Goal: Task Accomplishment & Management: Complete application form

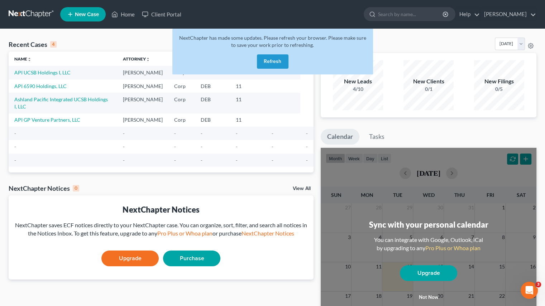
click at [276, 61] on button "Refresh" at bounding box center [273, 61] width 32 height 14
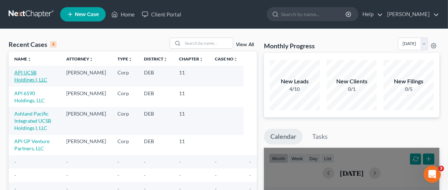
drag, startPoint x: 27, startPoint y: 74, endPoint x: 51, endPoint y: 73, distance: 24.0
click at [27, 74] on link "API UCSB Holdings I, LLC" at bounding box center [30, 76] width 33 height 13
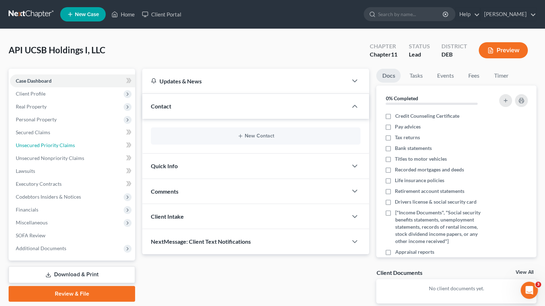
click at [58, 144] on span "Unsecured Priority Claims" at bounding box center [45, 145] width 59 height 6
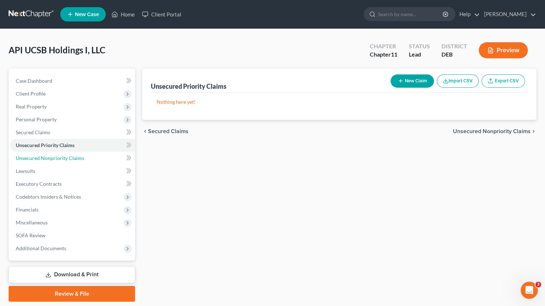
click at [60, 161] on span "Unsecured Nonpriority Claims" at bounding box center [50, 158] width 68 height 6
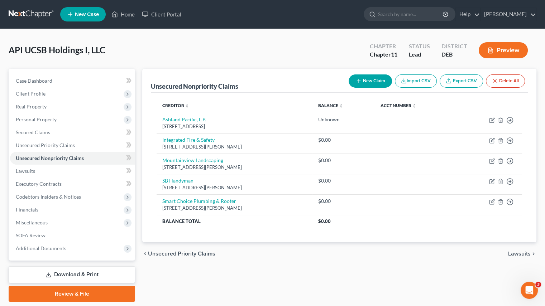
click at [361, 84] on button "New Claim" at bounding box center [370, 81] width 43 height 13
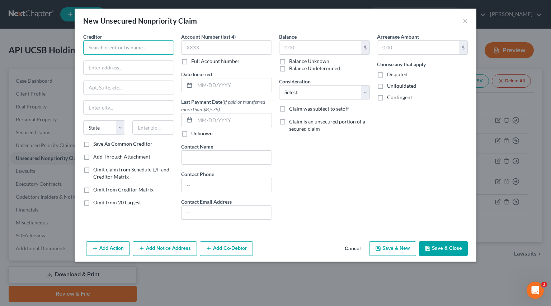
drag, startPoint x: 131, startPoint y: 47, endPoint x: 127, endPoint y: 47, distance: 4.7
click at [131, 47] on input "text" at bounding box center [128, 48] width 91 height 14
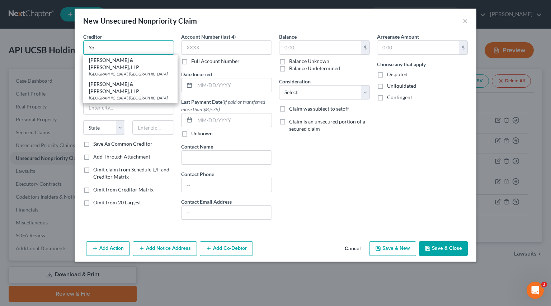
type input "Yo"
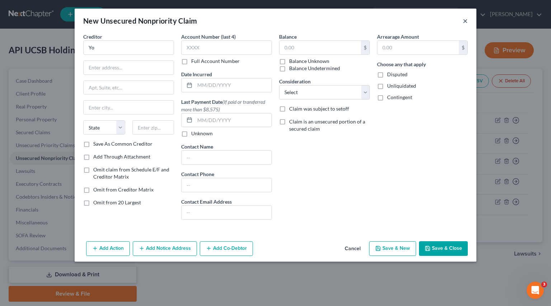
click at [465, 20] on button "×" at bounding box center [464, 20] width 5 height 9
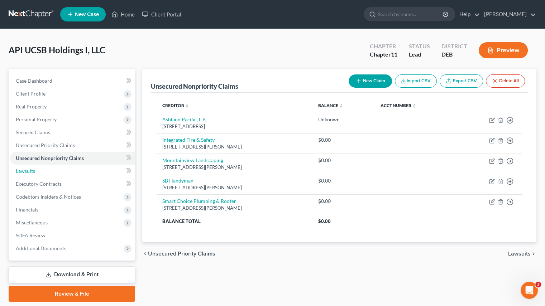
click at [44, 172] on link "Lawsuits" at bounding box center [72, 171] width 125 height 13
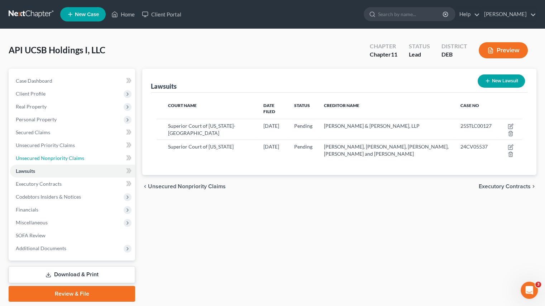
click at [32, 157] on span "Unsecured Nonpriority Claims" at bounding box center [50, 158] width 68 height 6
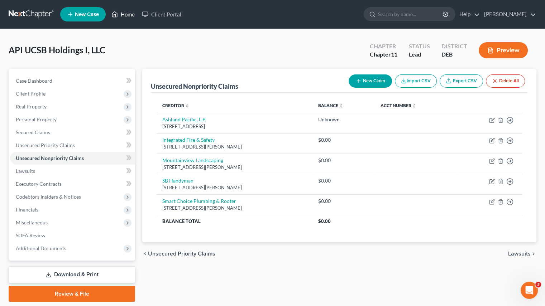
drag, startPoint x: 118, startPoint y: 13, endPoint x: 132, endPoint y: 18, distance: 14.5
click at [118, 13] on icon at bounding box center [114, 14] width 6 height 9
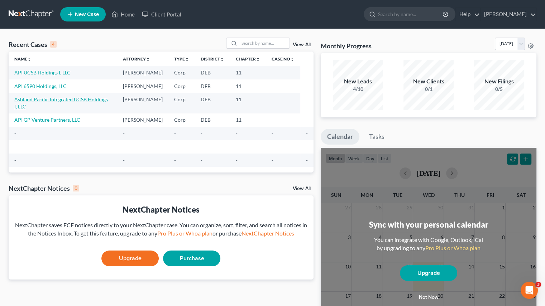
click at [92, 98] on link "Ashland Pacific Integrated UCSB Holdings I, LLC" at bounding box center [61, 102] width 94 height 13
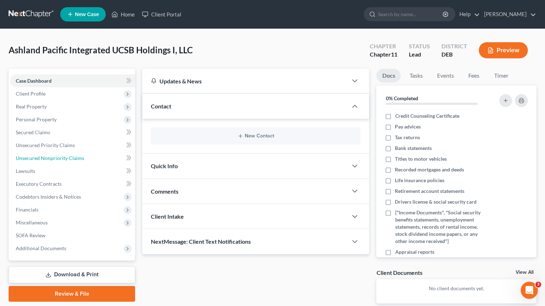
drag, startPoint x: 59, startPoint y: 158, endPoint x: 75, endPoint y: 151, distance: 17.2
click at [59, 158] on span "Unsecured Nonpriority Claims" at bounding box center [50, 158] width 68 height 6
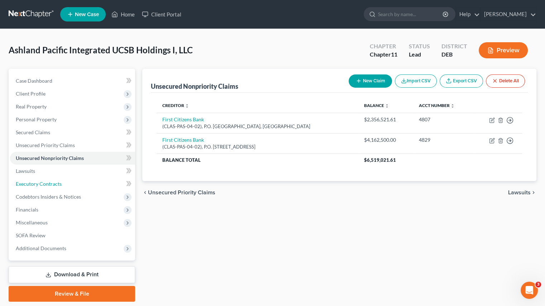
click at [29, 183] on span "Executory Contracts" at bounding box center [39, 184] width 46 height 6
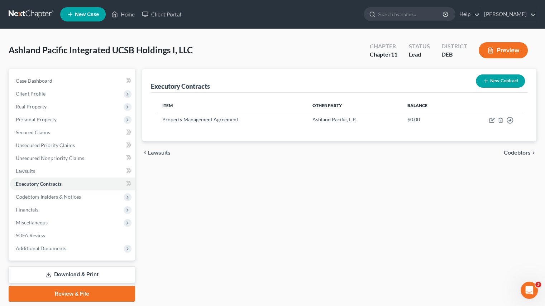
click at [195, 118] on td "Property Management Agreement" at bounding box center [232, 120] width 150 height 14
click at [490, 118] on icon "button" at bounding box center [492, 121] width 6 height 6
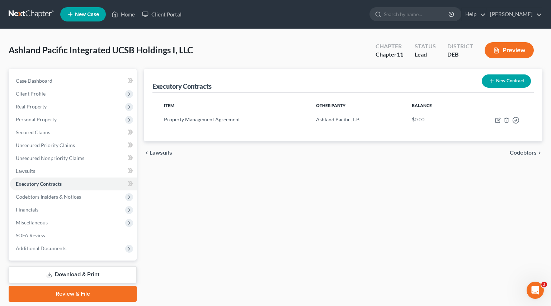
select select "2"
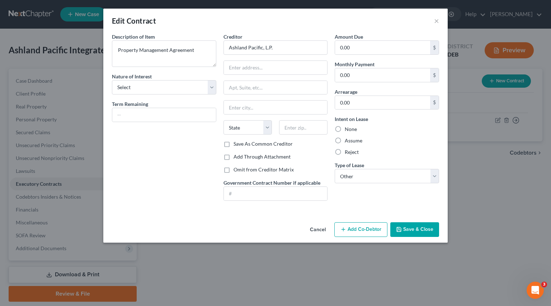
click at [433, 24] on div "Edit Contract ×" at bounding box center [275, 21] width 344 height 24
click at [437, 20] on button "×" at bounding box center [436, 20] width 5 height 9
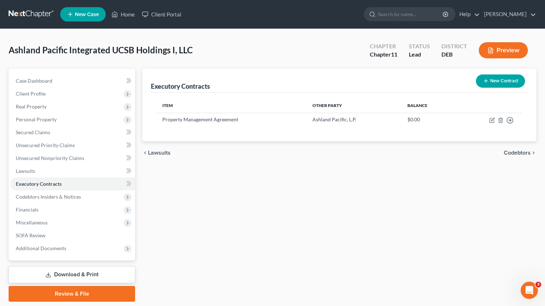
drag, startPoint x: 330, startPoint y: 184, endPoint x: 304, endPoint y: 183, distance: 25.8
click at [330, 184] on div "Executory Contracts New Contract Item Other Party Balance Property Management A…" at bounding box center [339, 185] width 401 height 233
click at [125, 15] on link "Home" at bounding box center [123, 14] width 30 height 13
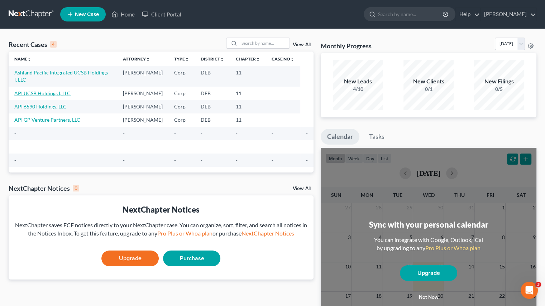
click at [50, 90] on link "API UCSB Holdings I, LLC" at bounding box center [42, 93] width 56 height 6
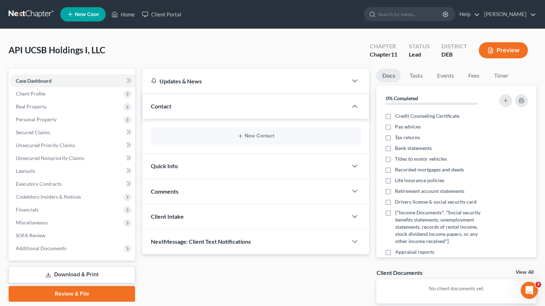
click at [29, 209] on span "Financials" at bounding box center [27, 210] width 23 height 6
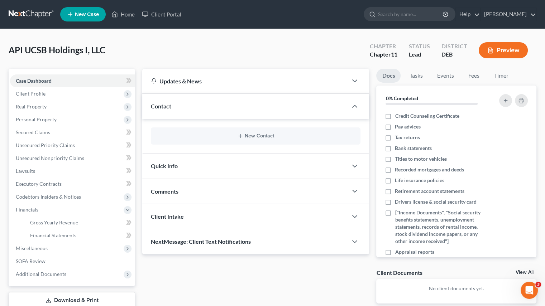
drag, startPoint x: 53, startPoint y: 120, endPoint x: 62, endPoint y: 118, distance: 8.4
click at [53, 120] on span "Personal Property" at bounding box center [36, 119] width 41 height 6
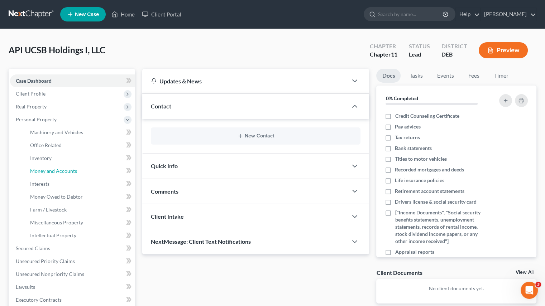
click at [77, 168] on link "Money and Accounts" at bounding box center [79, 171] width 111 height 13
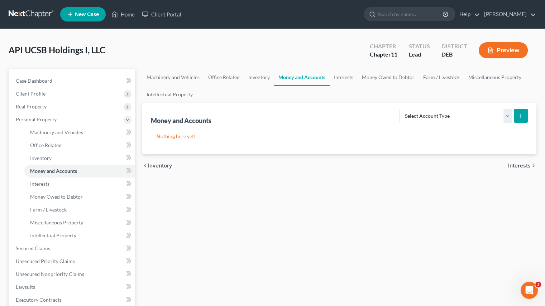
click at [521, 117] on icon "submit" at bounding box center [521, 116] width 6 height 6
click at [509, 118] on select "Select Account Type Brokerage (A/B: 3, SOFA: 18) Cash on Hand (A/B: 2) Certific…" at bounding box center [456, 116] width 113 height 14
select select "checking"
click at [401, 109] on select "Select Account Type Brokerage (A/B: 3, SOFA: 18) Cash on Hand (A/B: 2) Certific…" at bounding box center [456, 116] width 113 height 14
click at [525, 116] on button "submit" at bounding box center [521, 116] width 14 height 14
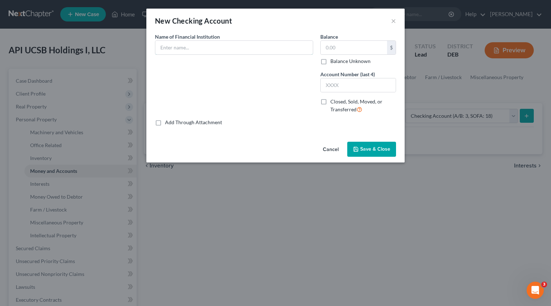
click at [201, 48] on input "text" at bounding box center [233, 48] width 157 height 14
type input "First Citizens Bank"
click at [350, 50] on input "text" at bounding box center [353, 48] width 66 height 14
type input "2,084.51"
click at [341, 87] on input "text" at bounding box center [357, 85] width 75 height 14
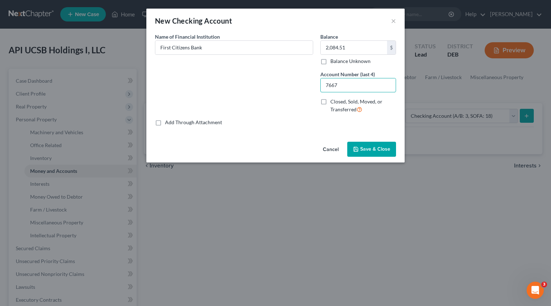
type input "7667"
click at [371, 152] on span "Save & Close" at bounding box center [375, 149] width 30 height 6
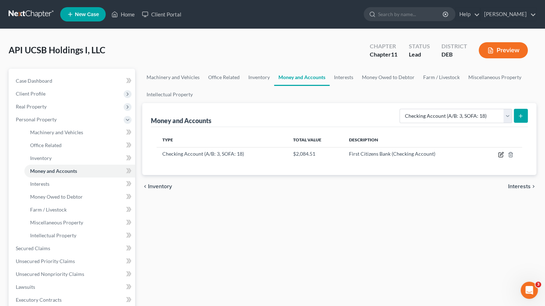
click at [499, 153] on icon "button" at bounding box center [501, 155] width 6 height 6
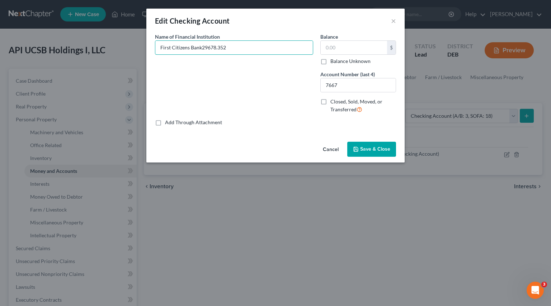
drag, startPoint x: 235, startPoint y: 48, endPoint x: 202, endPoint y: 45, distance: 32.7
click at [202, 45] on input "First Citizens Bank29678.352" at bounding box center [233, 48] width 157 height 14
type input "First Citizens Bank"
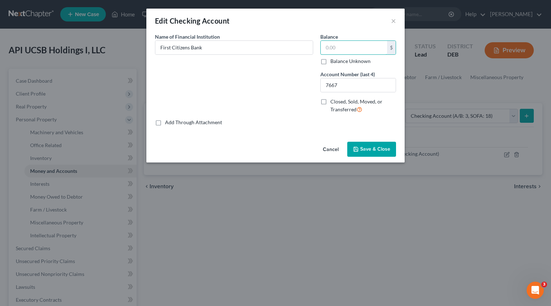
click at [348, 44] on input "text" at bounding box center [353, 48] width 66 height 14
type input "29,678.52"
click at [370, 149] on span "Save & Close" at bounding box center [375, 149] width 30 height 6
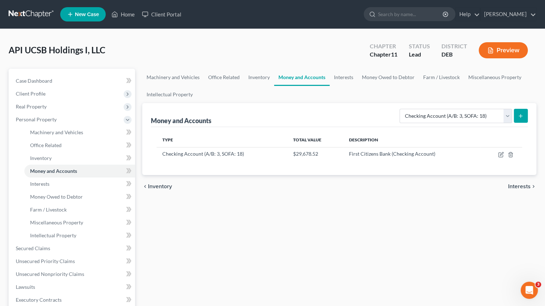
click at [521, 117] on line "submit" at bounding box center [521, 115] width 0 height 3
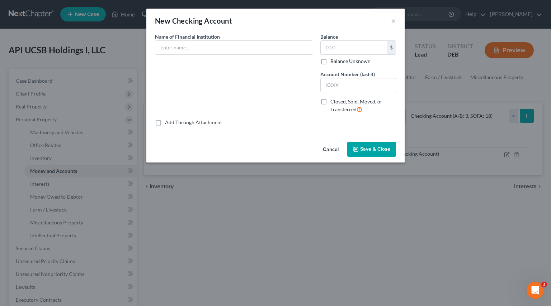
click at [237, 41] on input "text" at bounding box center [233, 48] width 157 height 14
type input "First Citizens Bank"
click at [379, 48] on input "text" at bounding box center [353, 48] width 66 height 14
type input "18.86"
click at [358, 84] on input "text" at bounding box center [357, 85] width 75 height 14
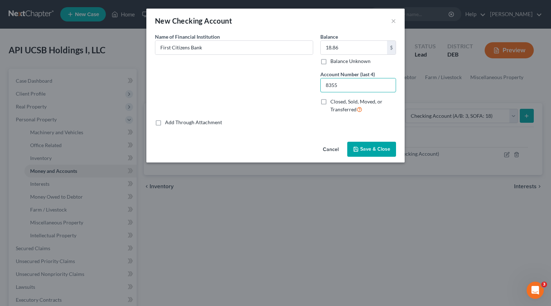
type input "8355"
click at [383, 150] on span "Save & Close" at bounding box center [375, 149] width 30 height 6
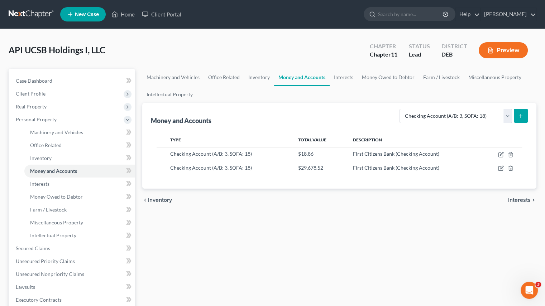
click at [518, 108] on div "Select Account Type Brokerage (A/B: 3, SOFA: 18) Cash on Hand (A/B: 2) Certific…" at bounding box center [462, 115] width 131 height 19
click at [519, 117] on icon "submit" at bounding box center [521, 116] width 6 height 6
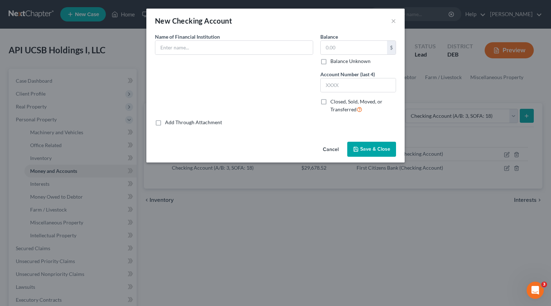
click at [237, 40] on div "Name of Financial Institution *" at bounding box center [234, 44] width 158 height 22
click at [237, 44] on input "text" at bounding box center [233, 48] width 157 height 14
type input "First Citizens Bank"
click at [228, 50] on input "First Citizens Bank" at bounding box center [233, 48] width 157 height 14
drag, startPoint x: 199, startPoint y: 48, endPoint x: -64, endPoint y: 41, distance: 263.2
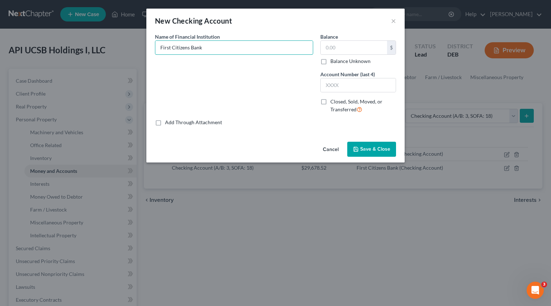
click at [0, 41] on html "Home New Case Client Portal [PERSON_NAME] [PERSON_NAME][EMAIL_ADDRESS][PERSON_N…" at bounding box center [275, 223] width 551 height 446
type input "First Citizens Bank"
click at [355, 49] on input "text" at bounding box center [353, 48] width 66 height 14
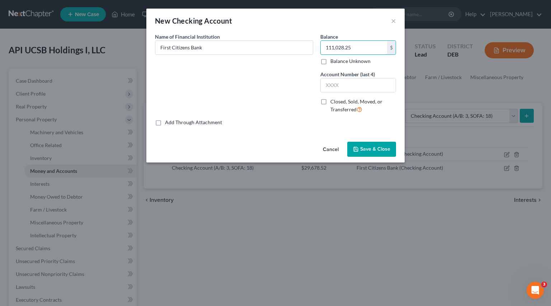
type input "111,028.25"
click at [378, 86] on input "text" at bounding box center [357, 85] width 75 height 14
type input "8515"
click at [368, 149] on span "Save & Close" at bounding box center [375, 149] width 30 height 6
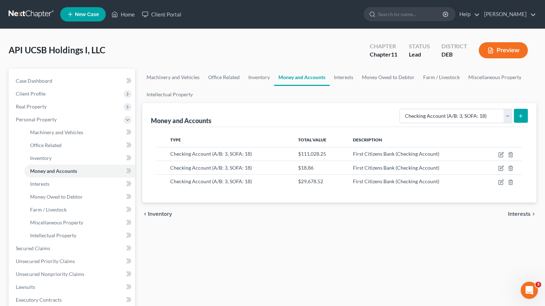
click at [525, 114] on button "submit" at bounding box center [521, 116] width 14 height 14
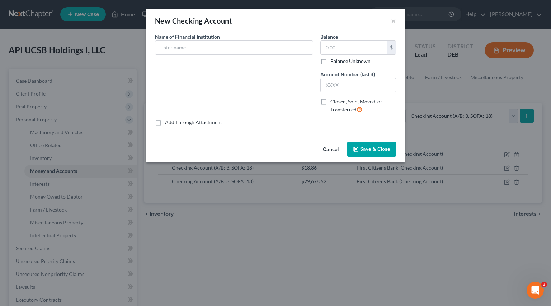
click at [236, 47] on input "text" at bounding box center [233, 48] width 157 height 14
type input "First Citizens Bank"
click at [330, 62] on label "Balance Unknown" at bounding box center [350, 61] width 40 height 7
click at [333, 62] on input "Balance Unknown" at bounding box center [335, 60] width 5 height 5
checkbox input "true"
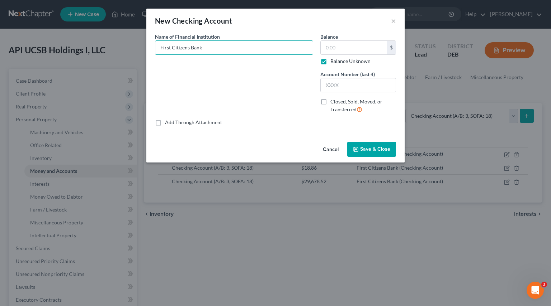
type input "0.00"
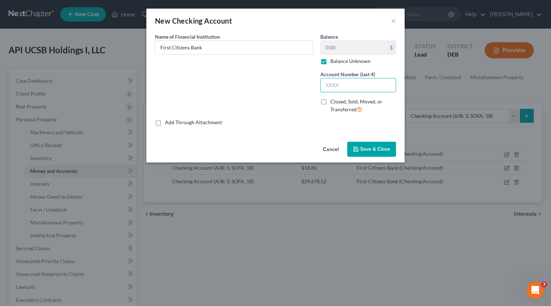
drag, startPoint x: 329, startPoint y: 80, endPoint x: 357, endPoint y: 78, distance: 28.7
click at [329, 80] on input "text" at bounding box center [357, 85] width 75 height 14
type input "4949"
click at [376, 144] on button "Save & Close" at bounding box center [371, 149] width 49 height 15
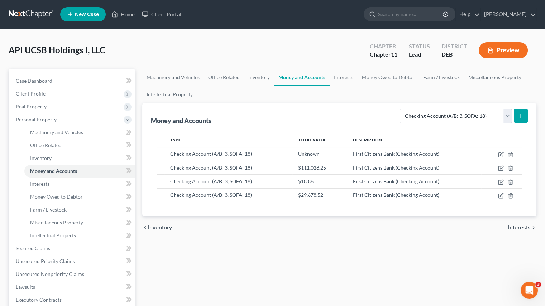
click at [523, 119] on button "submit" at bounding box center [521, 116] width 14 height 14
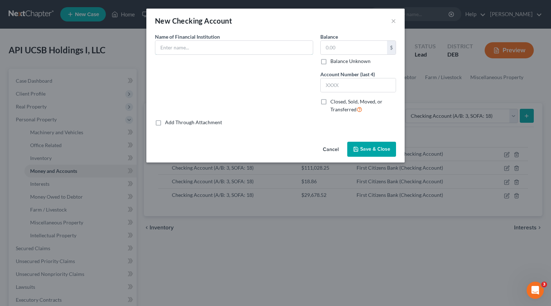
click at [275, 46] on input "text" at bounding box center [233, 48] width 157 height 14
type input "First Citizens Bank"
click at [352, 84] on input "text" at bounding box center [357, 85] width 75 height 14
type input "4957"
click at [351, 53] on input "text" at bounding box center [353, 48] width 66 height 14
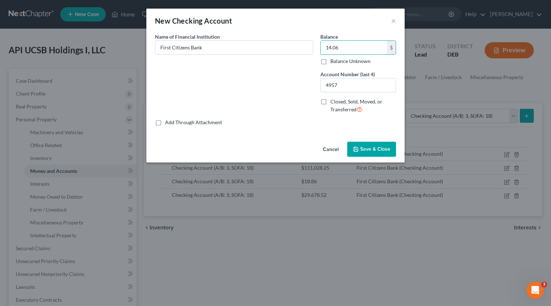
type input "14.06"
click at [363, 146] on span "Save & Close" at bounding box center [375, 149] width 30 height 6
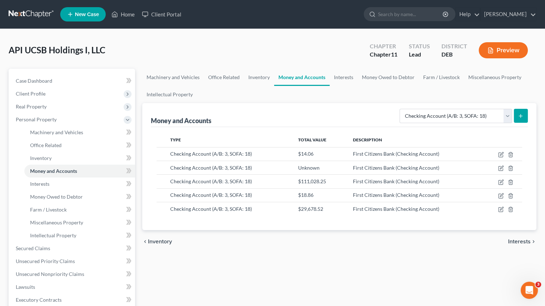
click at [521, 119] on button "submit" at bounding box center [521, 116] width 14 height 14
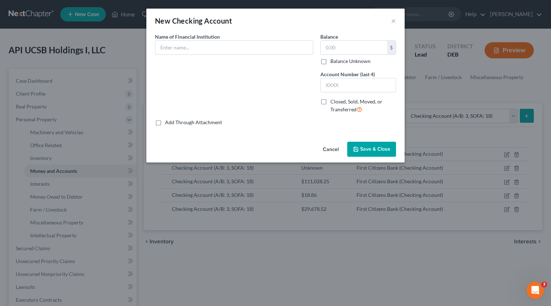
drag, startPoint x: 180, startPoint y: 48, endPoint x: 181, endPoint y: 55, distance: 6.5
click at [180, 48] on input "text" at bounding box center [233, 48] width 157 height 14
type input "First Citizens Bank"
click at [344, 41] on div "$" at bounding box center [358, 48] width 76 height 14
click at [340, 46] on input "text" at bounding box center [353, 48] width 66 height 14
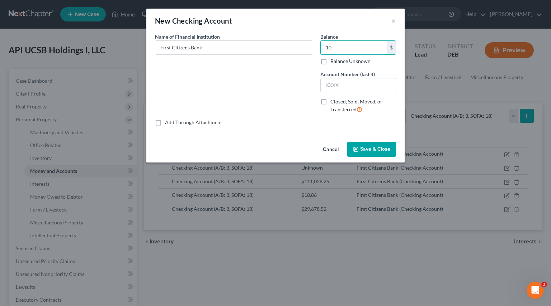
type input "10"
click at [347, 80] on input "text" at bounding box center [357, 85] width 75 height 14
type input "8418"
click at [374, 152] on span "Save & Close" at bounding box center [375, 149] width 30 height 6
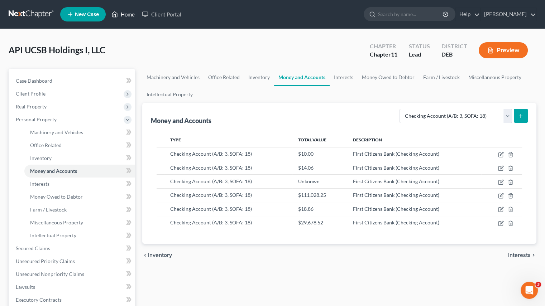
click at [127, 13] on link "Home" at bounding box center [123, 14] width 30 height 13
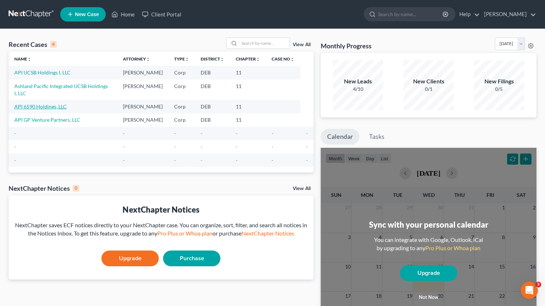
click at [46, 104] on link "API 6590 Holdings, LLC" at bounding box center [40, 107] width 52 height 6
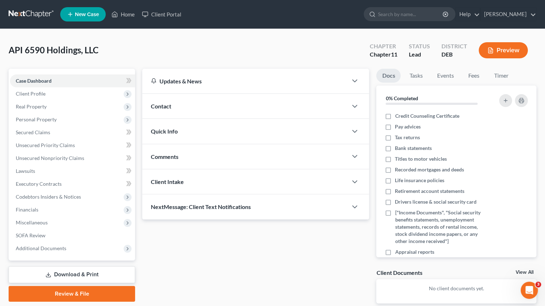
click at [27, 208] on span "Financials" at bounding box center [27, 210] width 23 height 6
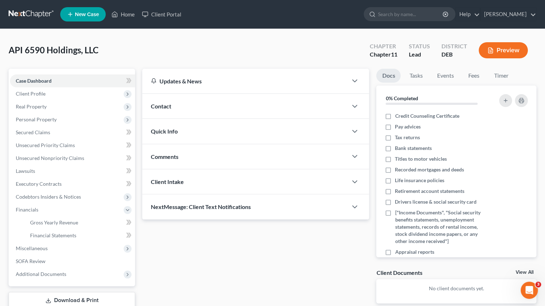
click at [37, 210] on span "Financials" at bounding box center [27, 210] width 23 height 6
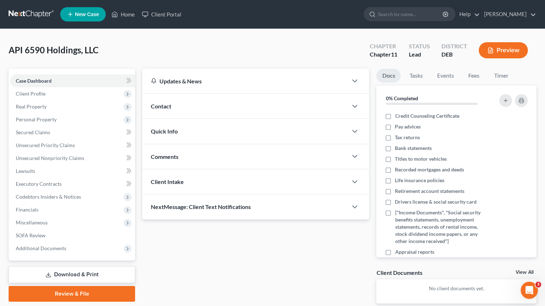
click at [44, 107] on span "Real Property" at bounding box center [31, 107] width 31 height 6
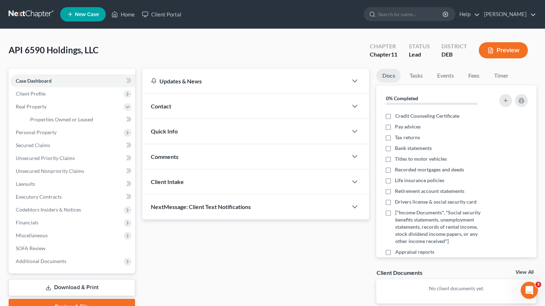
click at [42, 106] on span "Real Property" at bounding box center [31, 107] width 31 height 6
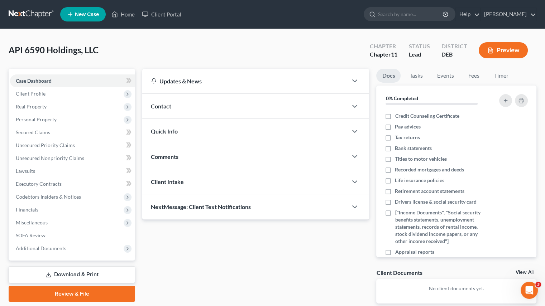
click at [36, 120] on span "Personal Property" at bounding box center [36, 119] width 41 height 6
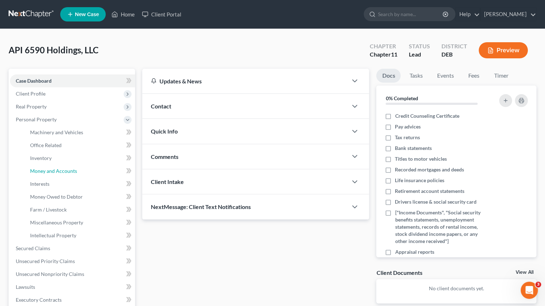
click at [40, 173] on span "Money and Accounts" at bounding box center [53, 171] width 47 height 6
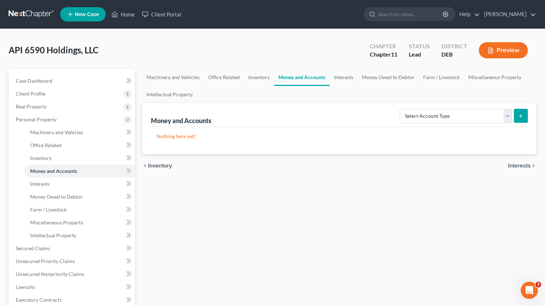
click at [519, 117] on icon "submit" at bounding box center [521, 116] width 6 height 6
click at [511, 119] on select "Select Account Type Brokerage (A/B: 3, SOFA: 18) Cash on Hand (A/B: 2) Certific…" at bounding box center [456, 116] width 113 height 14
select select "checking"
click at [401, 109] on select "Select Account Type Brokerage (A/B: 3, SOFA: 18) Cash on Hand (A/B: 2) Certific…" at bounding box center [456, 116] width 113 height 14
click at [519, 119] on button "submit" at bounding box center [521, 116] width 14 height 14
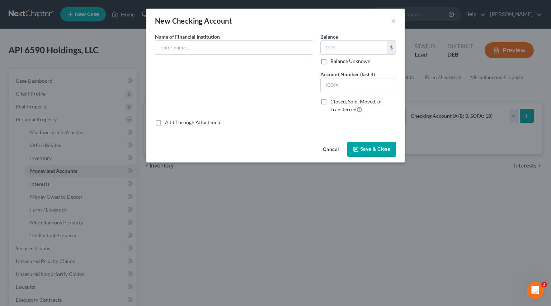
click at [190, 49] on input "text" at bounding box center [233, 48] width 157 height 14
type input "First Citizens Bank"
click at [337, 51] on input "text" at bounding box center [353, 48] width 66 height 14
type input "32,193.63"
click at [335, 85] on input "text" at bounding box center [357, 85] width 75 height 14
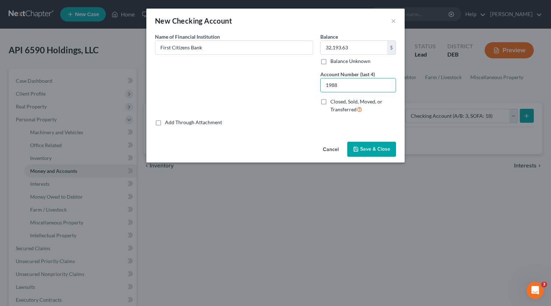
type input "1988"
click at [383, 152] on span "Save & Close" at bounding box center [375, 149] width 30 height 6
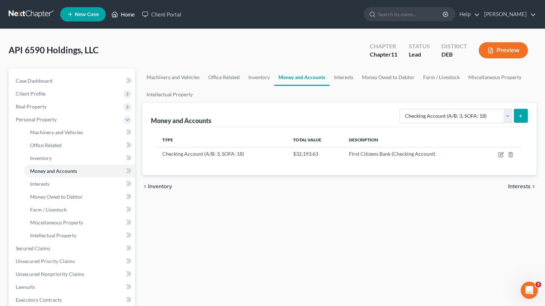
click at [134, 14] on link "Home" at bounding box center [123, 14] width 30 height 13
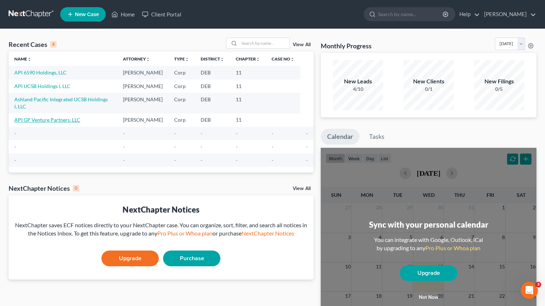
click at [37, 117] on link "API GP Venture Partners, LLC" at bounding box center [47, 120] width 66 height 6
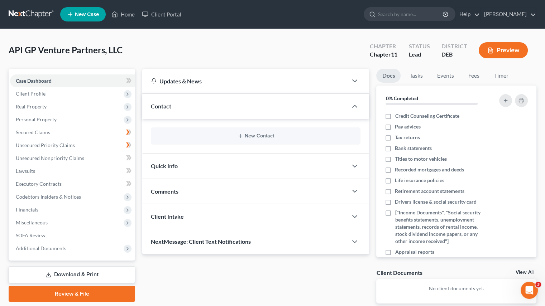
click at [63, 119] on span "Personal Property" at bounding box center [72, 119] width 125 height 13
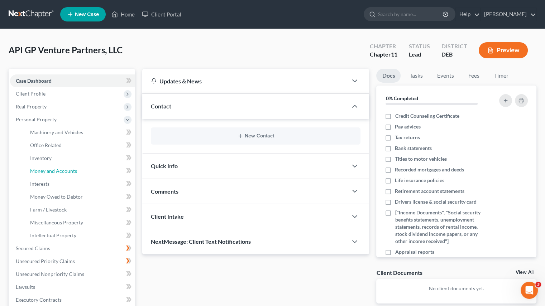
click at [66, 173] on span "Money and Accounts" at bounding box center [53, 171] width 47 height 6
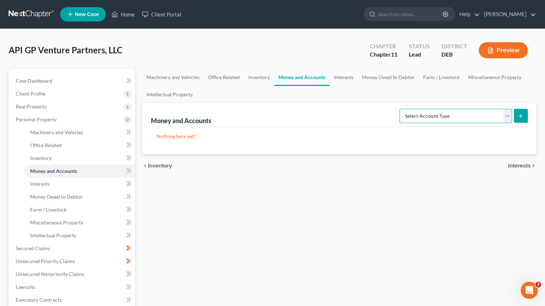
click at [509, 120] on select "Select Account Type Brokerage (A/B: 3, SOFA: 18) Cash on Hand (A/B: 2) Certific…" at bounding box center [456, 116] width 113 height 14
select select "checking"
click at [401, 109] on select "Select Account Type Brokerage (A/B: 3, SOFA: 18) Cash on Hand (A/B: 2) Certific…" at bounding box center [456, 116] width 113 height 14
click at [523, 118] on icon "submit" at bounding box center [521, 116] width 6 height 6
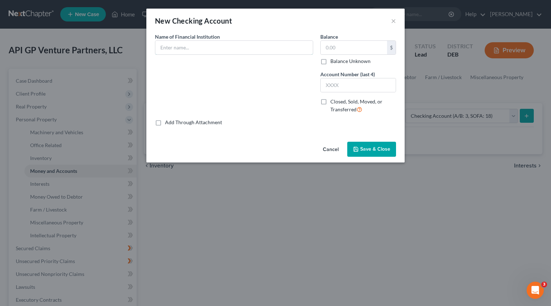
click at [203, 48] on input "text" at bounding box center [233, 48] width 157 height 14
type input "1st Century Bank"
click at [342, 48] on input "text" at bounding box center [353, 48] width 66 height 14
type input "22,496.29"
click at [333, 85] on input "text" at bounding box center [357, 85] width 75 height 14
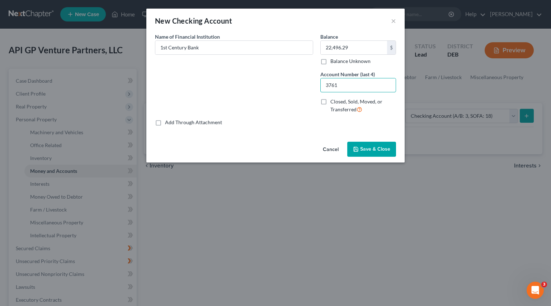
type input "3761"
drag, startPoint x: 378, startPoint y: 151, endPoint x: 260, endPoint y: 130, distance: 120.0
click at [378, 151] on span "Save & Close" at bounding box center [375, 149] width 30 height 6
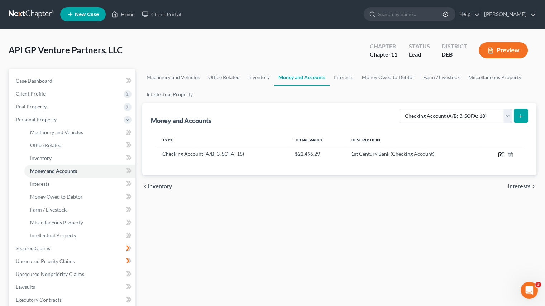
click at [500, 154] on icon "button" at bounding box center [501, 155] width 6 height 6
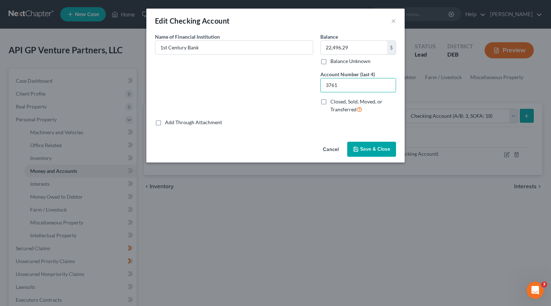
drag, startPoint x: 339, startPoint y: 84, endPoint x: 242, endPoint y: 76, distance: 97.5
click at [254, 78] on div "Name of Financial Institution * 1st Century Bank Balance 22,496.29 $ Balance Un…" at bounding box center [275, 76] width 248 height 86
type input "8842"
type input "26,344.94"
click at [382, 153] on button "Save & Close" at bounding box center [371, 149] width 49 height 15
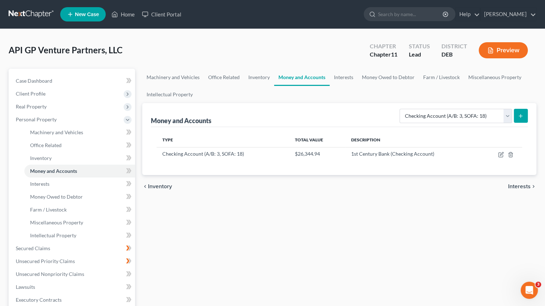
click at [124, 6] on ul "New Case Home Client Portal - No Result - See all results Or Press Enter... Hel…" at bounding box center [298, 14] width 476 height 19
click at [120, 15] on link "Home" at bounding box center [123, 14] width 30 height 13
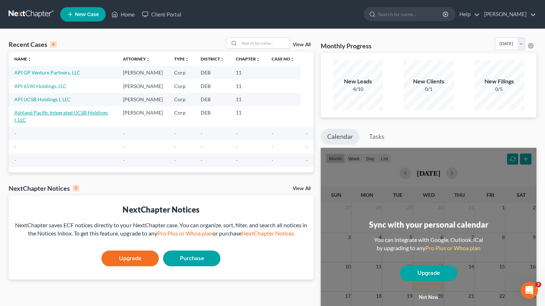
click at [40, 111] on link "Ashland Pacific Integrated UCSB Holdings I, LLC" at bounding box center [61, 116] width 94 height 13
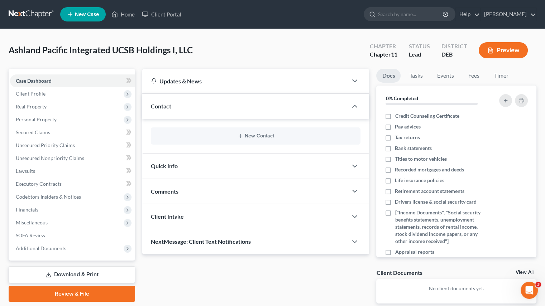
click at [46, 116] on span "Personal Property" at bounding box center [36, 119] width 41 height 6
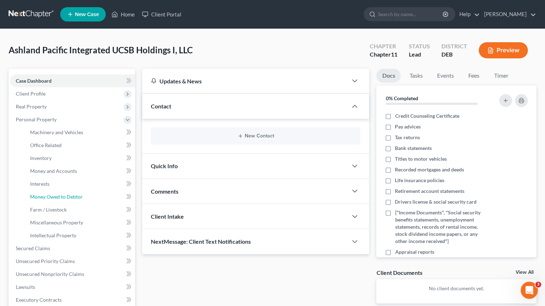
drag, startPoint x: 56, startPoint y: 197, endPoint x: 163, endPoint y: 170, distance: 110.7
click at [56, 197] on span "Money Owed to Debtor" at bounding box center [56, 197] width 53 height 6
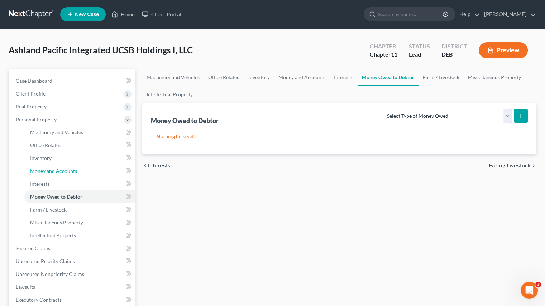
click at [44, 172] on span "Money and Accounts" at bounding box center [53, 171] width 47 height 6
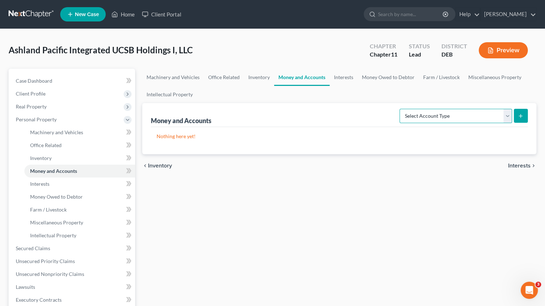
click at [504, 117] on select "Select Account Type Brokerage (A/B: 3, SOFA: 18) Cash on Hand (A/B: 2) Certific…" at bounding box center [456, 116] width 113 height 14
select select "checking"
click at [401, 109] on select "Select Account Type Brokerage (A/B: 3, SOFA: 18) Cash on Hand (A/B: 2) Certific…" at bounding box center [456, 116] width 113 height 14
click at [522, 116] on icon "submit" at bounding box center [521, 116] width 6 height 6
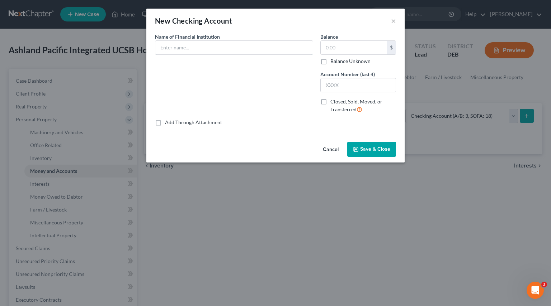
click at [192, 52] on input "text" at bounding box center [233, 48] width 157 height 14
type input "1st Century Bank"
click at [373, 48] on input "text" at bounding box center [353, 48] width 66 height 14
type input "100,655.41"
click at [371, 82] on input "text" at bounding box center [357, 85] width 75 height 14
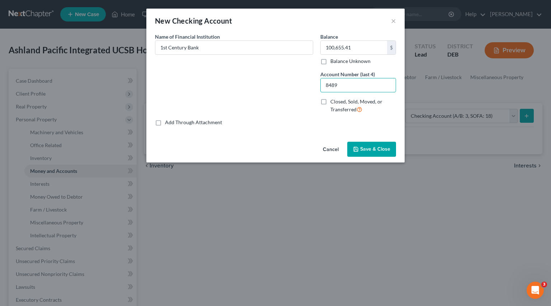
type input "8489"
click at [375, 146] on button "Save & Close" at bounding box center [371, 149] width 49 height 15
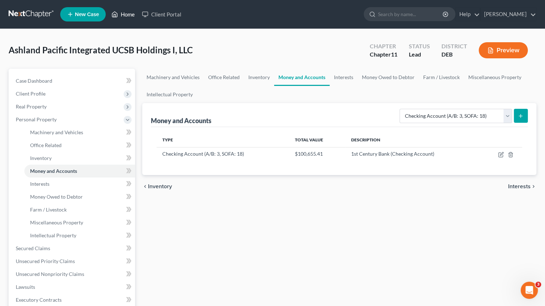
click at [119, 14] on link "Home" at bounding box center [123, 14] width 30 height 13
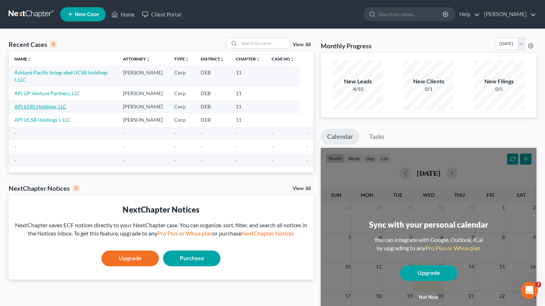
click at [42, 104] on link "API 6590 Holdings, LLC" at bounding box center [40, 107] width 52 height 6
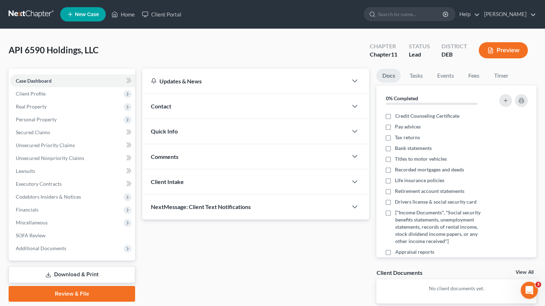
click at [41, 119] on span "Personal Property" at bounding box center [36, 119] width 41 height 6
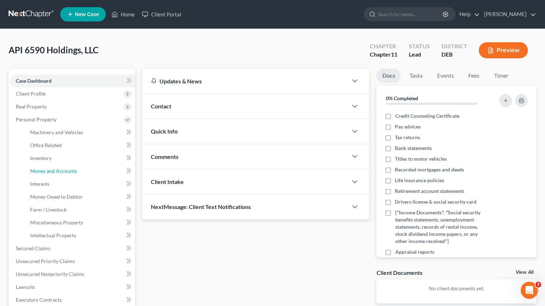
click at [53, 175] on link "Money and Accounts" at bounding box center [79, 171] width 111 height 13
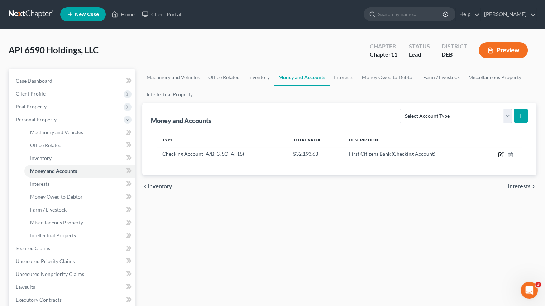
click at [499, 153] on icon "button" at bounding box center [501, 155] width 6 height 6
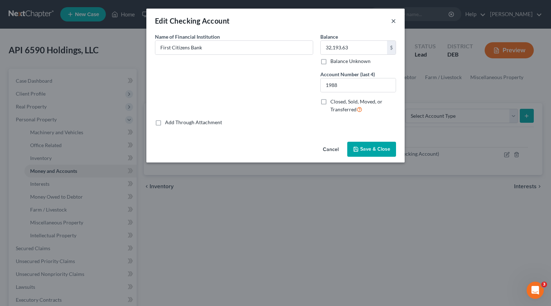
drag, startPoint x: 394, startPoint y: 21, endPoint x: 343, endPoint y: 35, distance: 53.6
click at [394, 21] on button "×" at bounding box center [393, 20] width 5 height 9
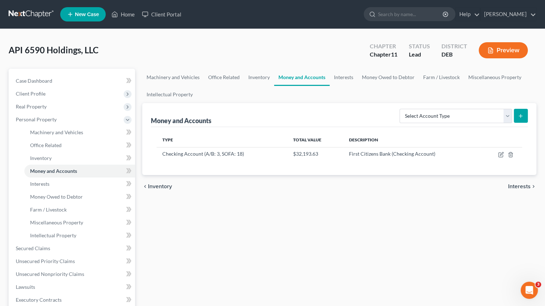
click at [256, 210] on div "Machinery and Vehicles Office Related Inventory Money and Accounts Interests Mo…" at bounding box center [339, 243] width 401 height 349
click at [342, 244] on div "Machinery and Vehicles Office Related Inventory Money and Accounts Interests Mo…" at bounding box center [339, 243] width 401 height 349
click at [375, 231] on div "Machinery and Vehicles Office Related Inventory Money and Accounts Interests Mo…" at bounding box center [339, 243] width 401 height 349
drag, startPoint x: 121, startPoint y: 14, endPoint x: 86, endPoint y: 64, distance: 60.8
click at [121, 14] on link "Home" at bounding box center [123, 14] width 30 height 13
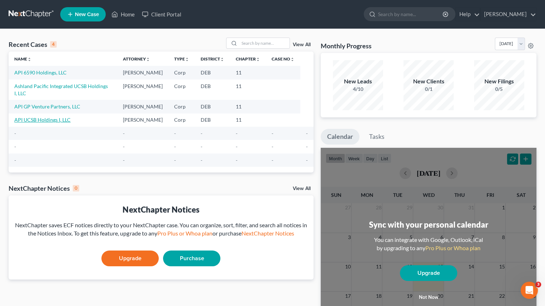
click at [43, 117] on link "API UCSB Holdings I, LLC" at bounding box center [42, 120] width 56 height 6
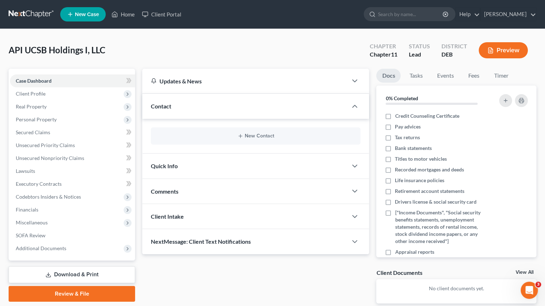
click at [24, 119] on span "Personal Property" at bounding box center [36, 119] width 41 height 6
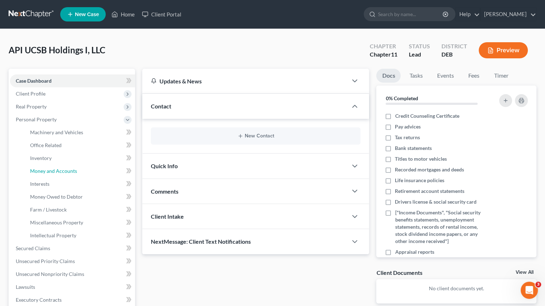
click at [48, 168] on span "Money and Accounts" at bounding box center [53, 171] width 47 height 6
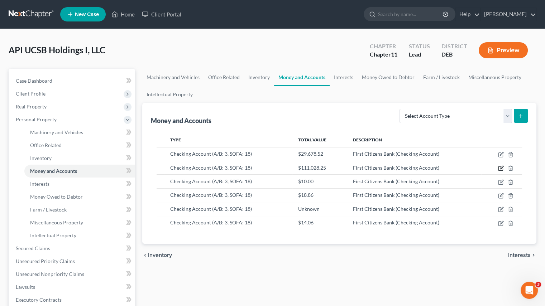
click at [502, 167] on icon "button" at bounding box center [501, 167] width 3 height 3
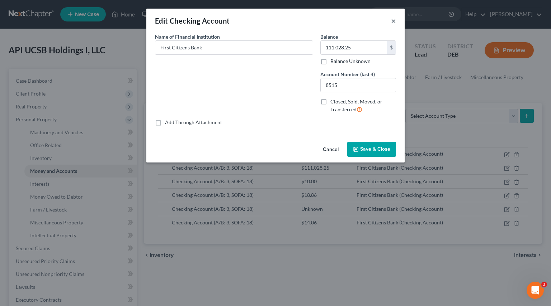
click at [394, 19] on button "×" at bounding box center [393, 20] width 5 height 9
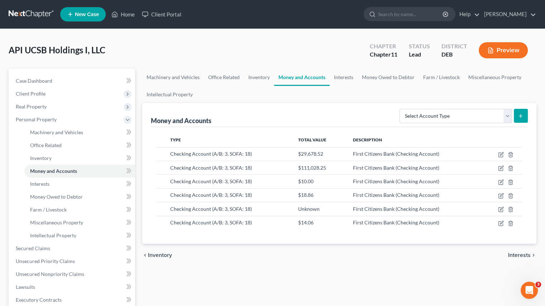
click at [194, 165] on span "Checking Account (A/B: 3, SOFA: 18)" at bounding box center [211, 168] width 82 height 6
click at [454, 165] on div "First Citizens Bank (Checking Account)" at bounding box center [414, 168] width 123 height 7
click at [303, 269] on div "Machinery and Vehicles Office Related Inventory Money and Accounts Interests Mo…" at bounding box center [339, 243] width 401 height 349
